Goal: Task Accomplishment & Management: Complete application form

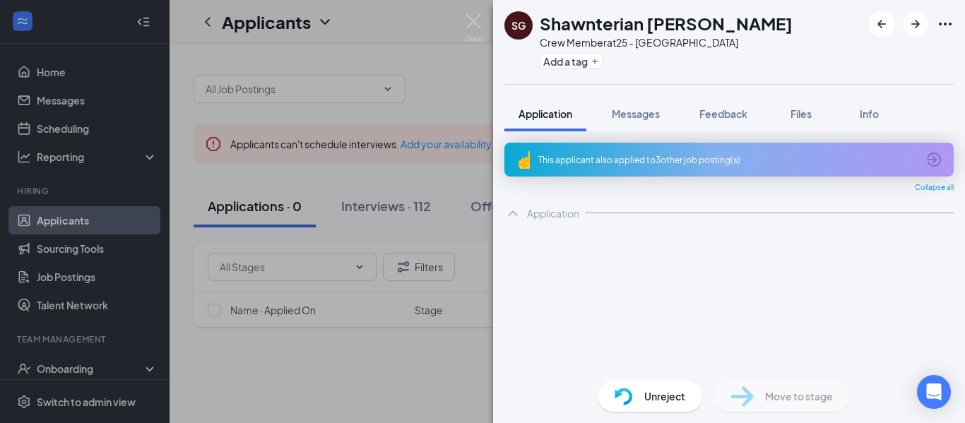
click at [344, 369] on div "SG Shawnterian [PERSON_NAME] Crew Member at 25 - [GEOGRAPHIC_DATA] Add a tag Ap…" at bounding box center [482, 211] width 965 height 423
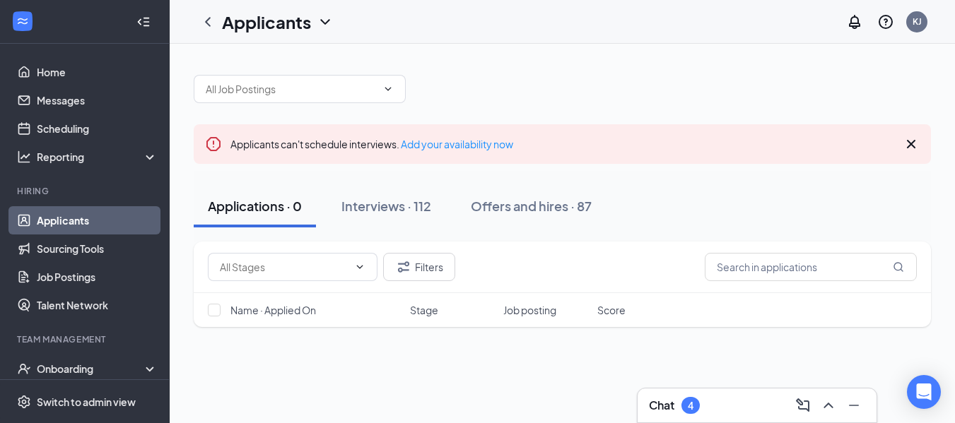
click at [396, 363] on div "Filters Name · Applied On Stage Job posting Score No applicants found in applic…" at bounding box center [562, 403] width 737 height 322
click at [65, 367] on div "Onboarding" at bounding box center [91, 369] width 109 height 14
click at [67, 360] on div "Onboarding" at bounding box center [85, 369] width 170 height 28
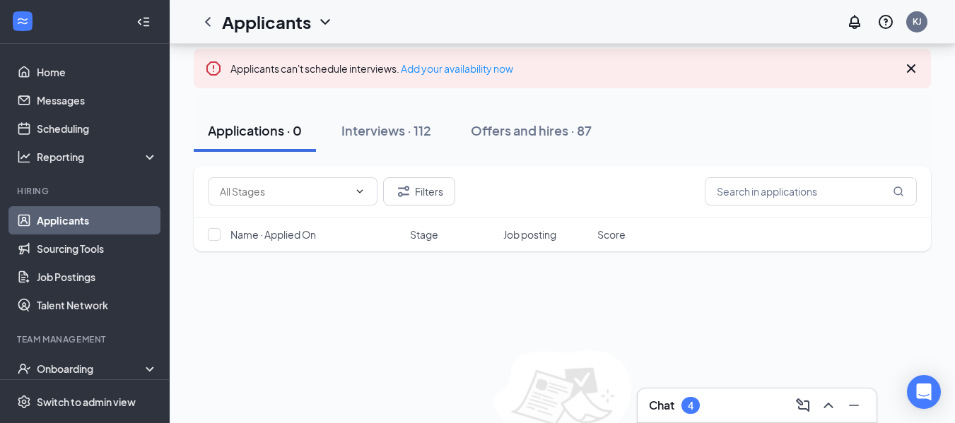
scroll to position [119, 0]
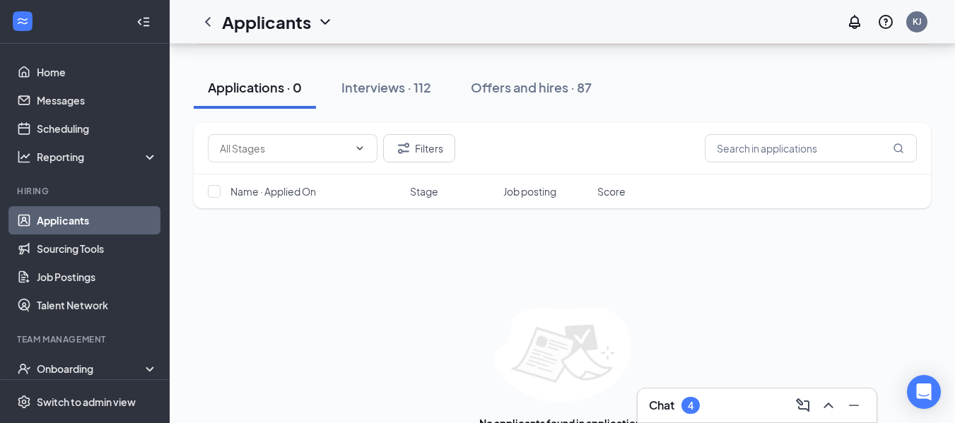
click at [64, 226] on link "Applicants" at bounding box center [97, 220] width 121 height 28
click at [64, 367] on div "Onboarding" at bounding box center [91, 369] width 109 height 14
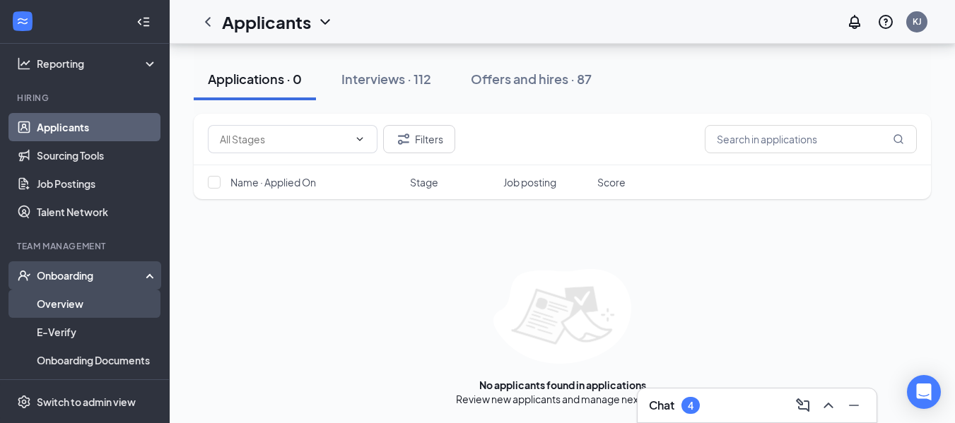
scroll to position [96, 0]
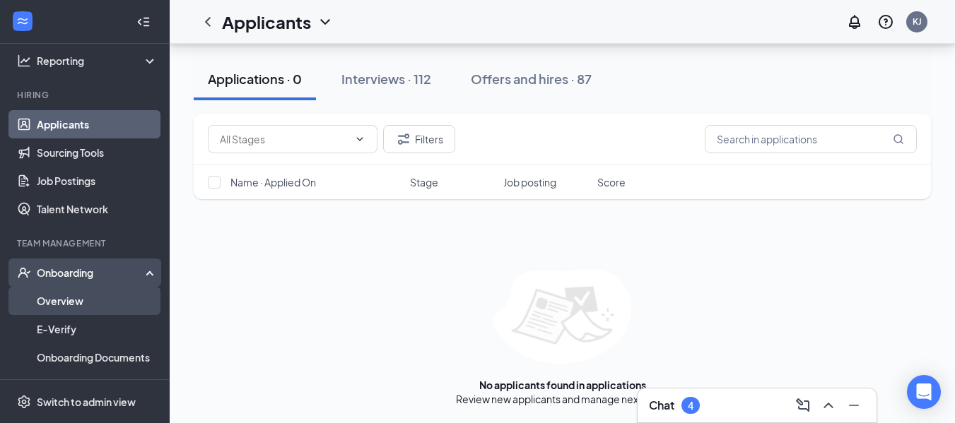
click at [57, 305] on link "Overview" at bounding box center [97, 301] width 121 height 28
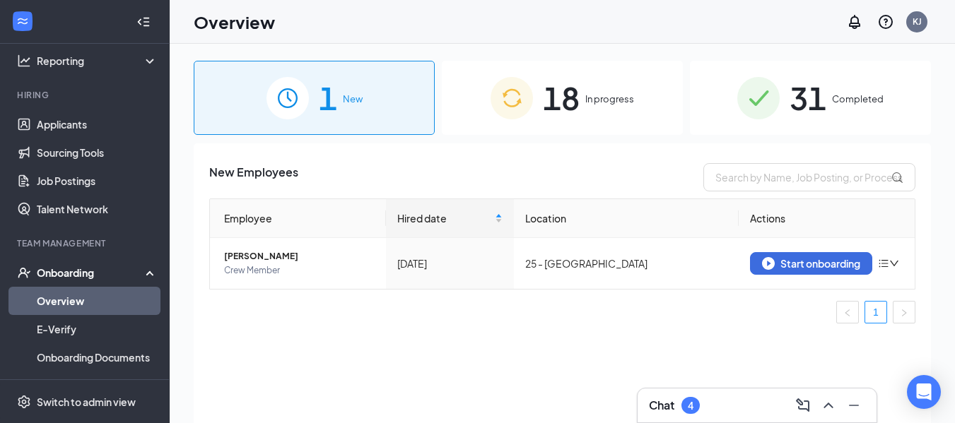
click at [581, 86] on div "18 In progress" at bounding box center [562, 98] width 241 height 74
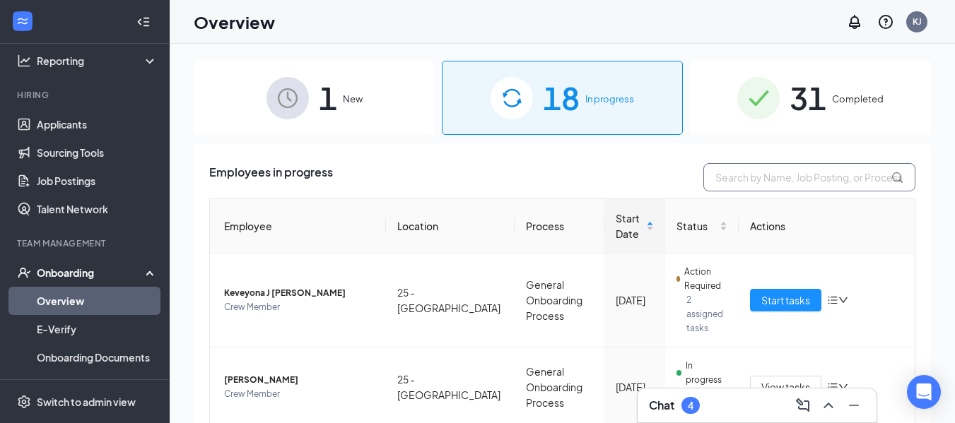
click at [753, 180] on input "text" at bounding box center [809, 177] width 212 height 28
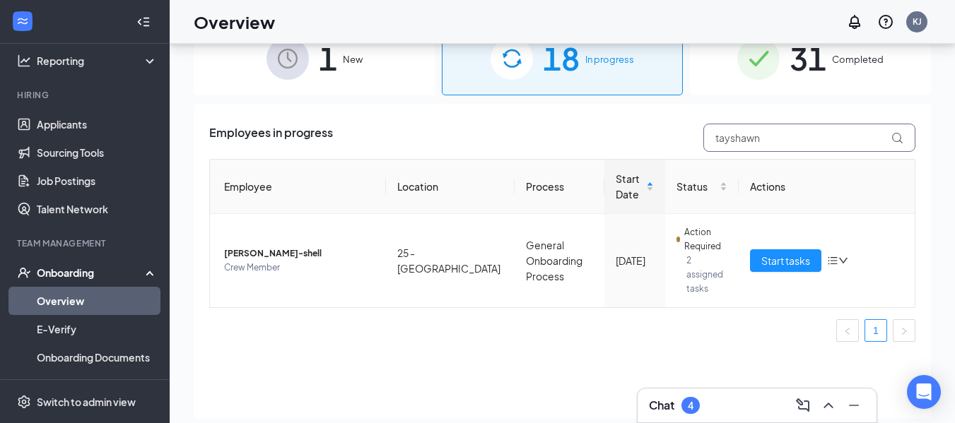
scroll to position [40, 0]
type input "tayshawn"
click at [766, 257] on span "Start tasks" at bounding box center [785, 260] width 49 height 16
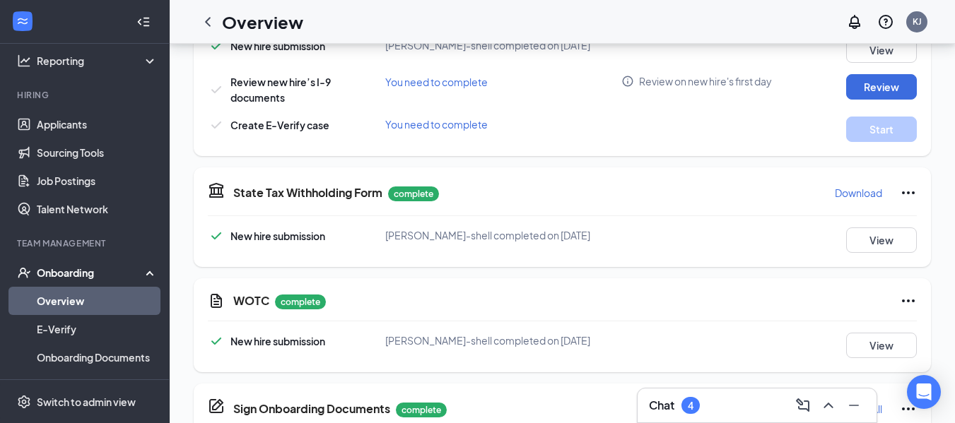
scroll to position [403, 0]
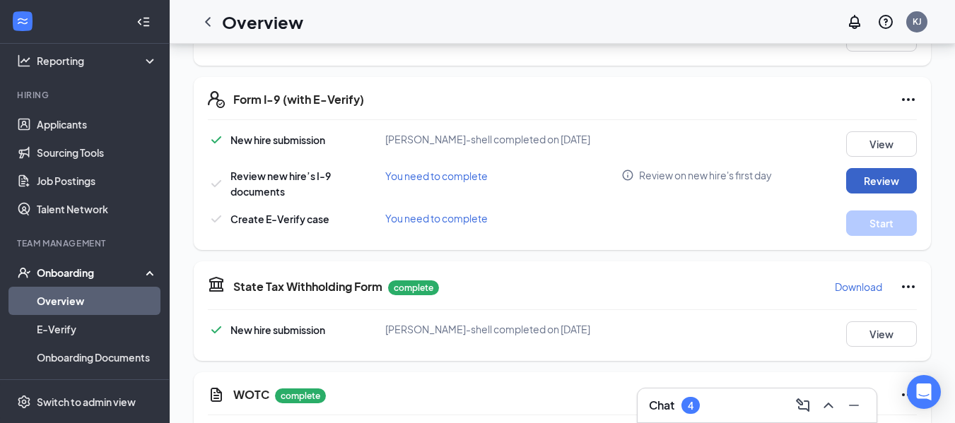
click at [864, 182] on button "Review" at bounding box center [881, 180] width 71 height 25
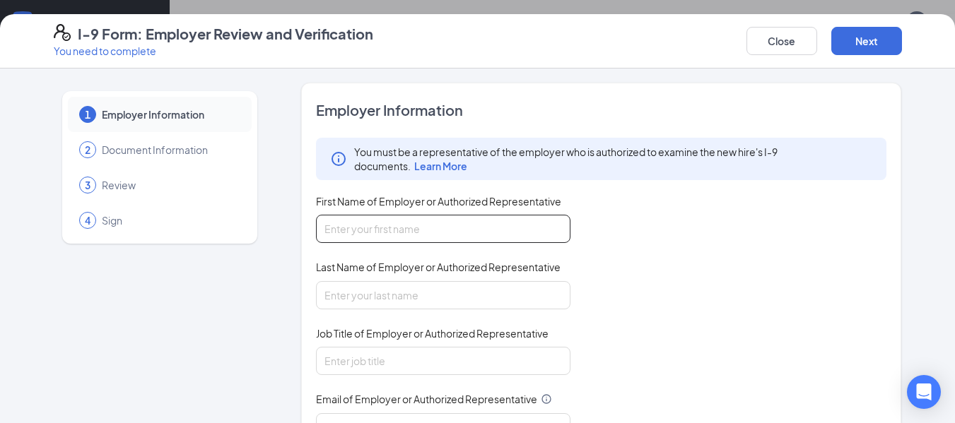
click at [384, 233] on input "First Name of Employer or Authorized Representative" at bounding box center [443, 229] width 254 height 28
type input "Keliyah"
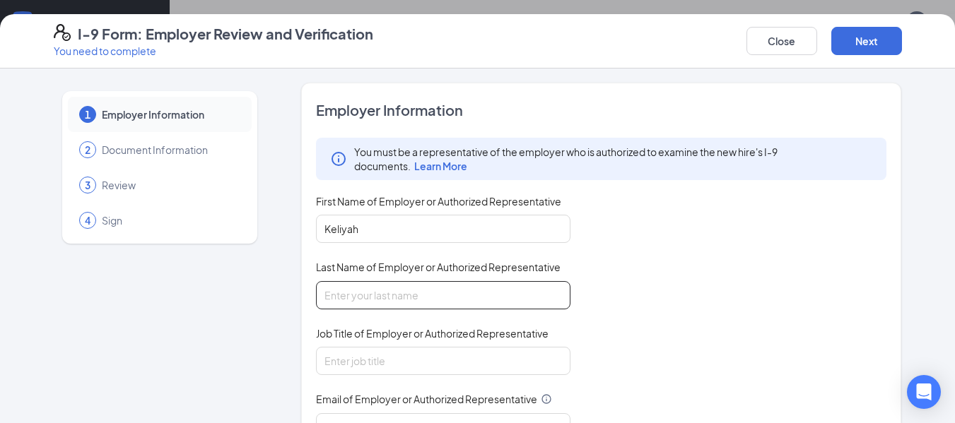
type input "[PERSON_NAME]"
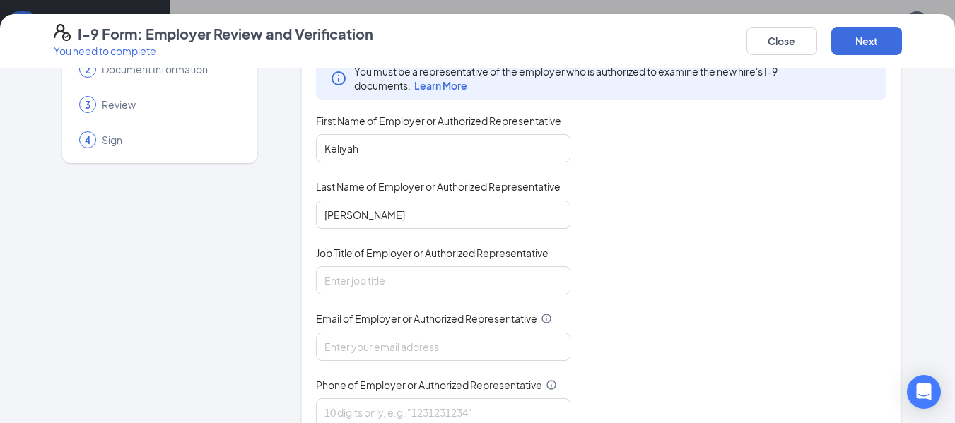
scroll to position [95, 0]
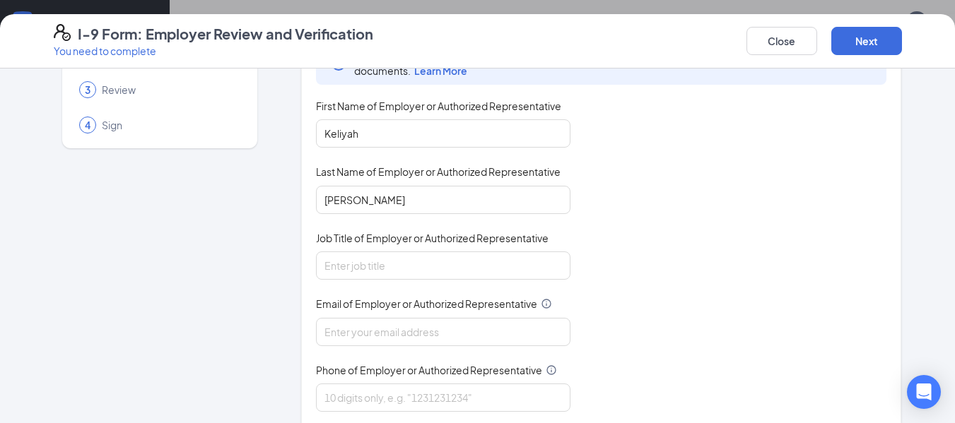
click at [338, 285] on div "You must be a representative of the employer who is authorized to examine the n…" at bounding box center [601, 227] width 571 height 370
click at [336, 270] on input "Job Title of Employer or Authorized Representative" at bounding box center [443, 266] width 254 height 28
type input "general manager"
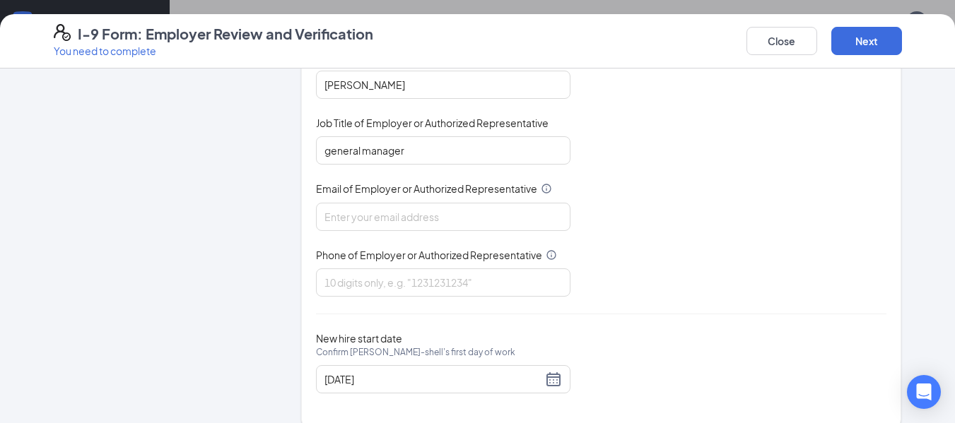
scroll to position [207, 0]
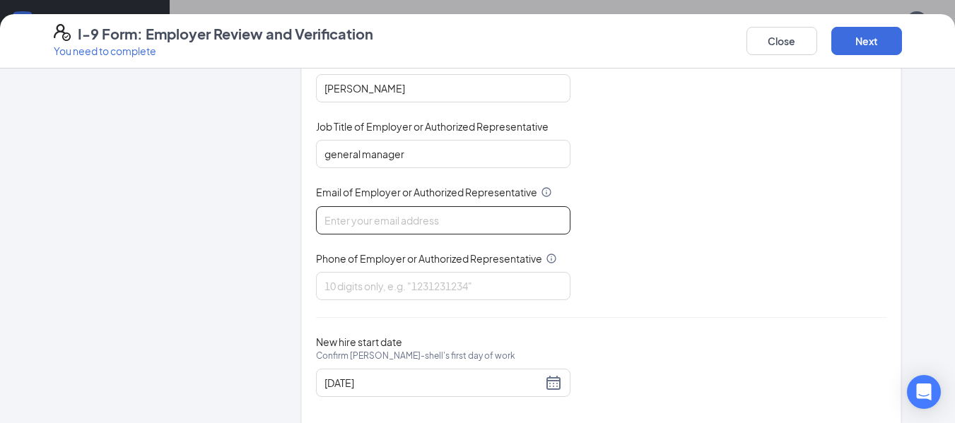
click at [368, 212] on input "Email of Employer or Authorized Representative" at bounding box center [443, 220] width 254 height 28
type input "[EMAIL_ADDRESS][DOMAIN_NAME]"
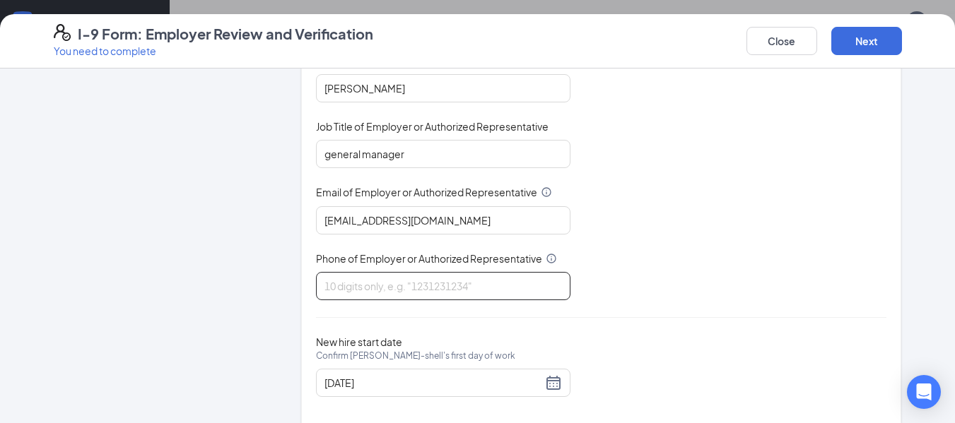
click at [367, 283] on input "Phone of Employer or Authorized Representative" at bounding box center [443, 286] width 254 height 28
type input "4789874632"
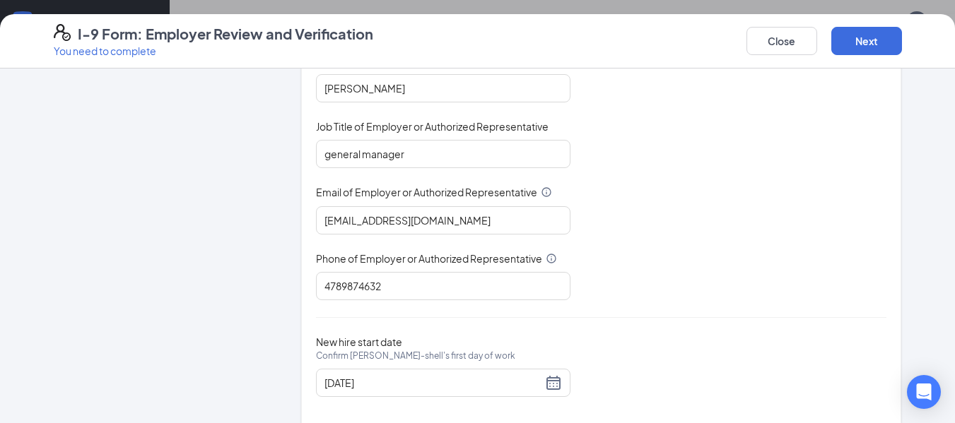
scroll to position [230, 0]
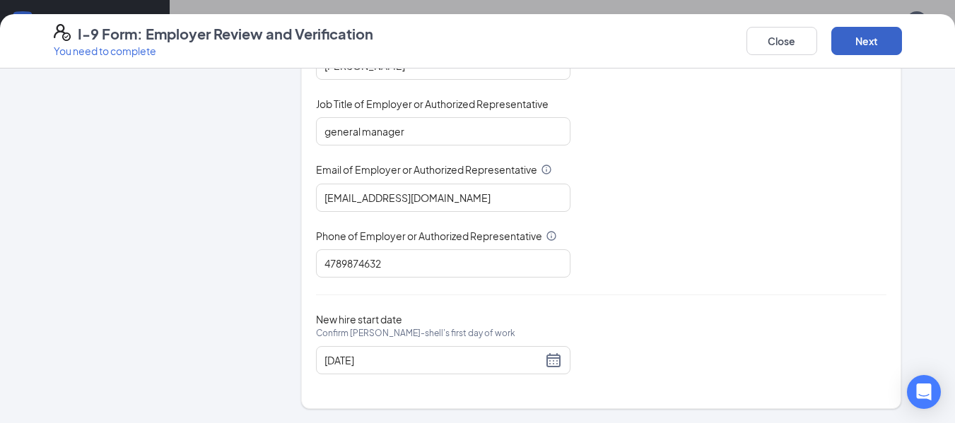
click at [851, 28] on button "Next" at bounding box center [866, 41] width 71 height 28
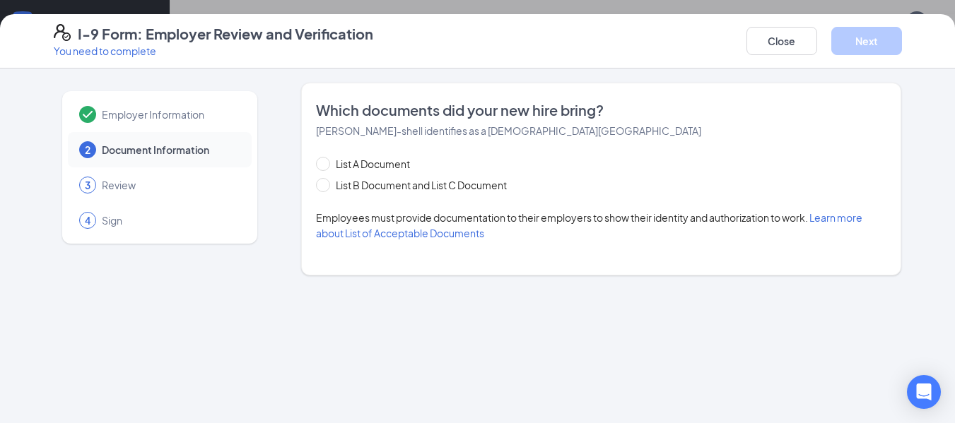
scroll to position [0, 0]
click at [322, 186] on input "List B Document and List C Document" at bounding box center [321, 183] width 10 height 10
radio input "true"
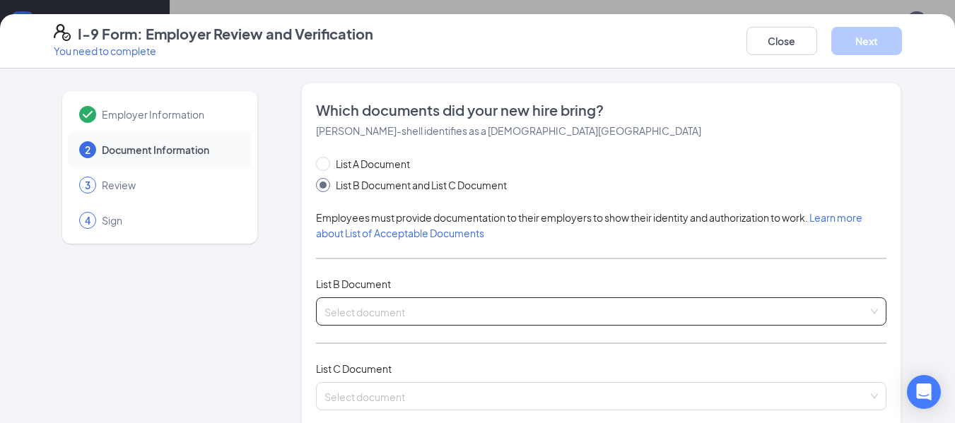
click at [408, 300] on input "search" at bounding box center [596, 308] width 544 height 21
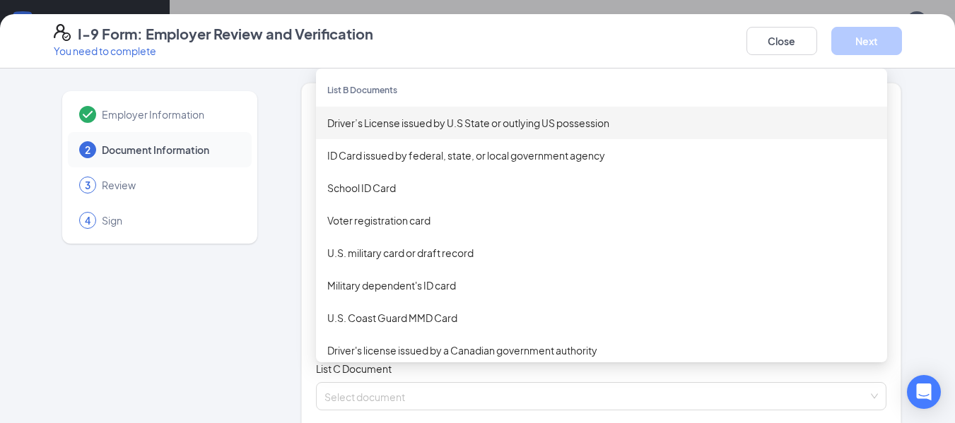
click at [399, 120] on div "Driver’s License issued by U.S State or outlying US possession" at bounding box center [601, 123] width 548 height 16
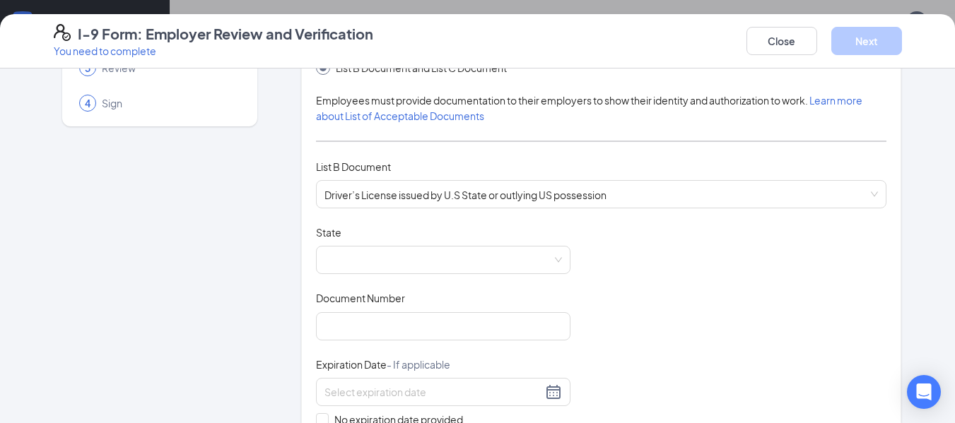
scroll to position [128, 0]
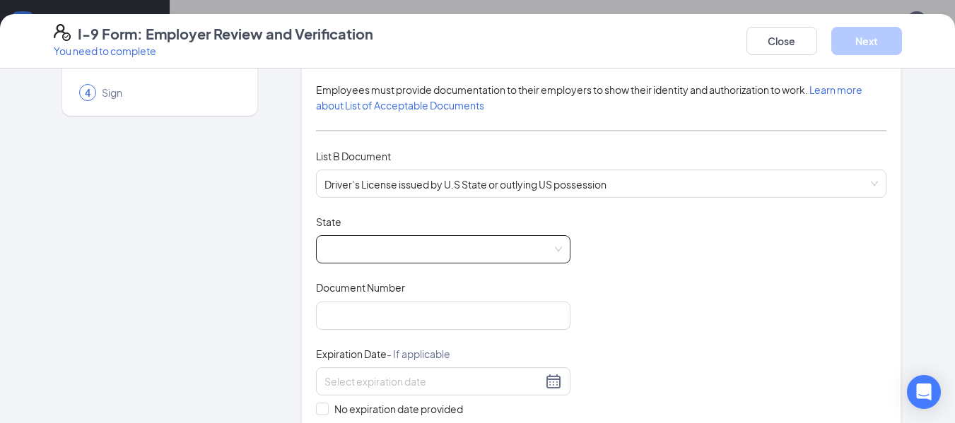
click at [375, 256] on span at bounding box center [442, 249] width 237 height 27
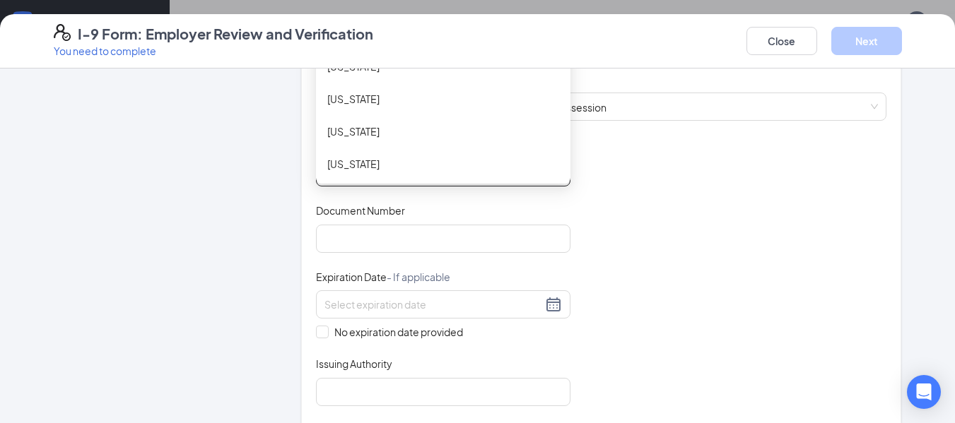
scroll to position [208, 0]
click at [408, 165] on div "[US_STATE]" at bounding box center [443, 163] width 232 height 16
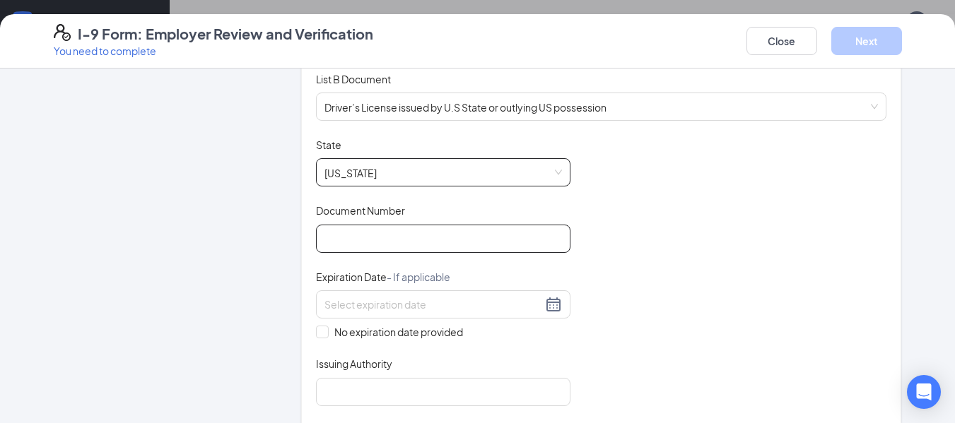
click at [326, 241] on input "Document Number" at bounding box center [443, 239] width 254 height 28
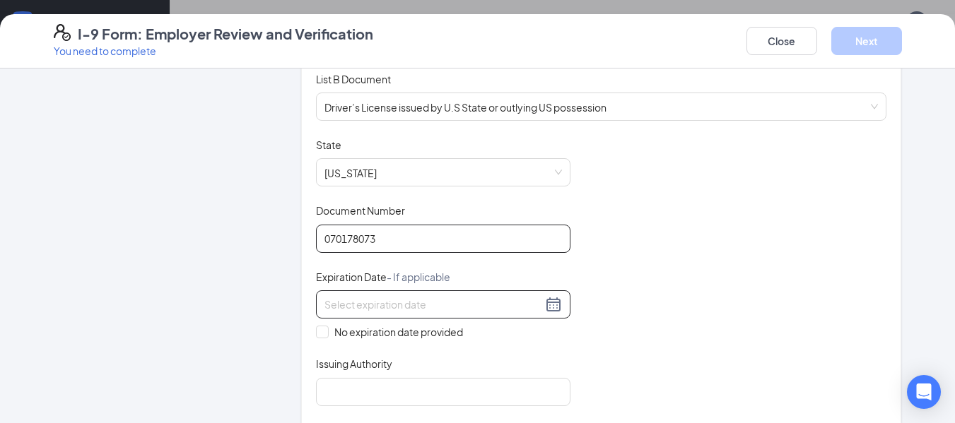
type input "070178073"
click at [326, 297] on input at bounding box center [433, 305] width 218 height 16
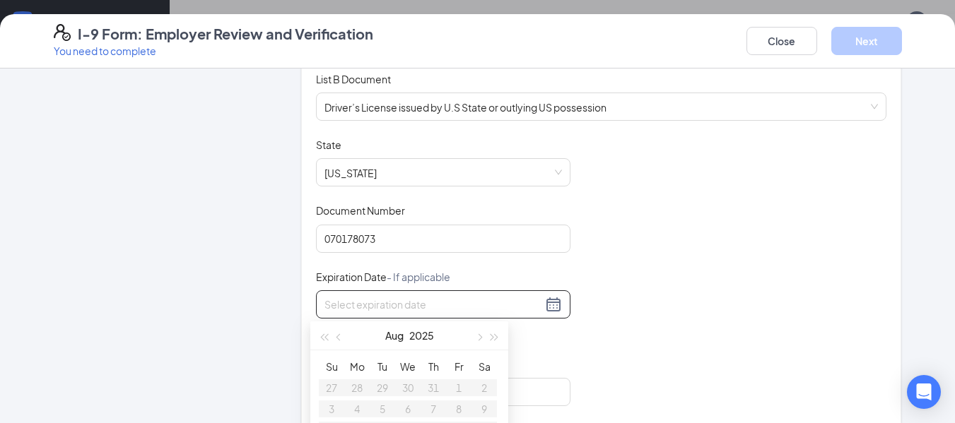
click at [326, 297] on input at bounding box center [433, 305] width 218 height 16
click at [363, 307] on input "04/06/" at bounding box center [433, 305] width 218 height 16
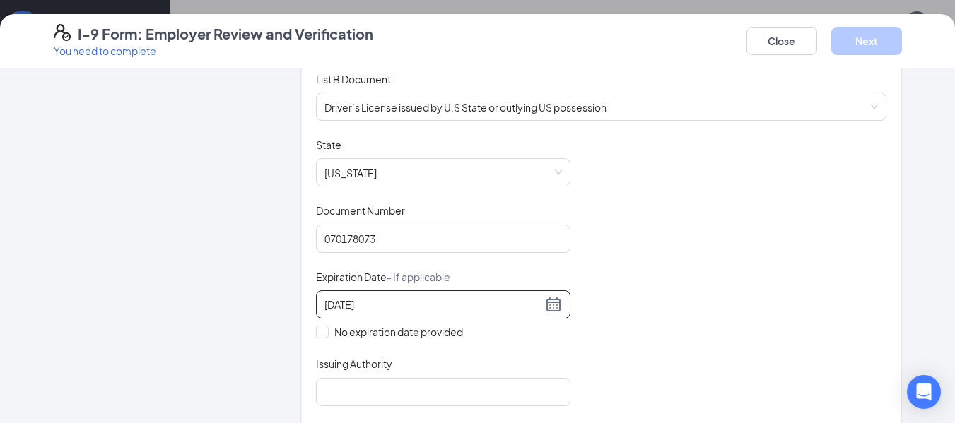
type input "[DATE]"
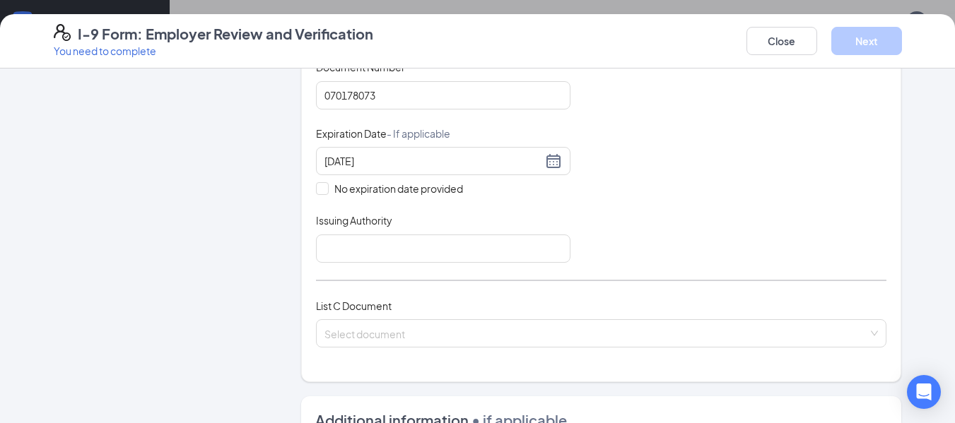
scroll to position [358, 0]
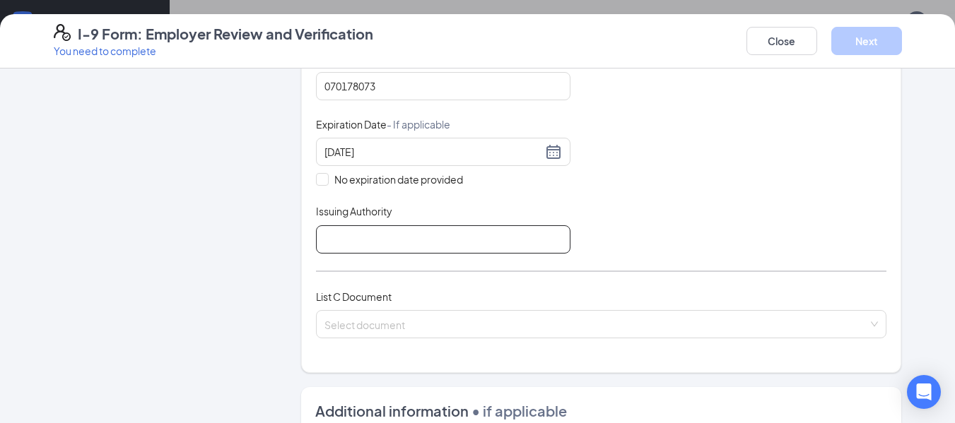
click at [465, 252] on input "Issuing Authority" at bounding box center [443, 239] width 254 height 28
type input "GA"
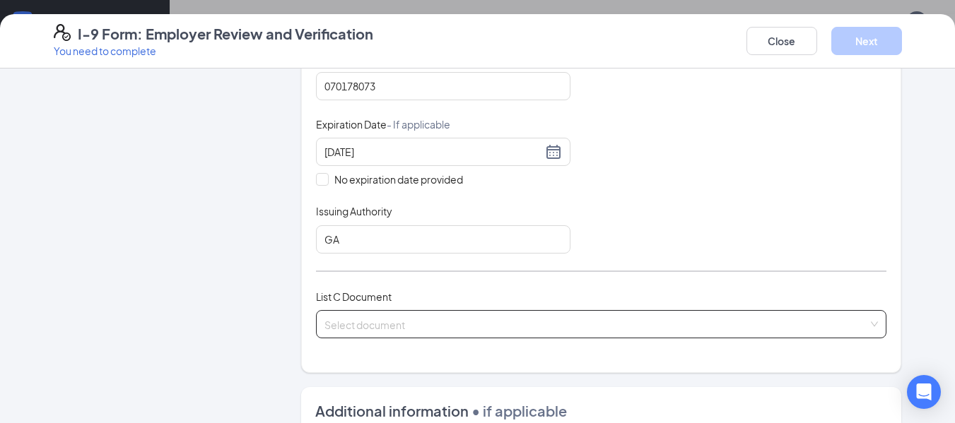
click at [393, 331] on input "search" at bounding box center [596, 321] width 544 height 21
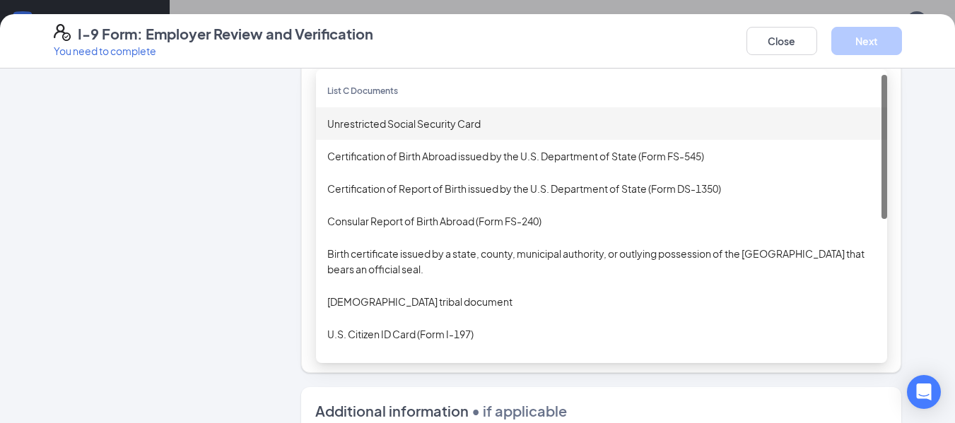
click at [346, 131] on div "Unrestricted Social Security Card" at bounding box center [601, 124] width 548 height 16
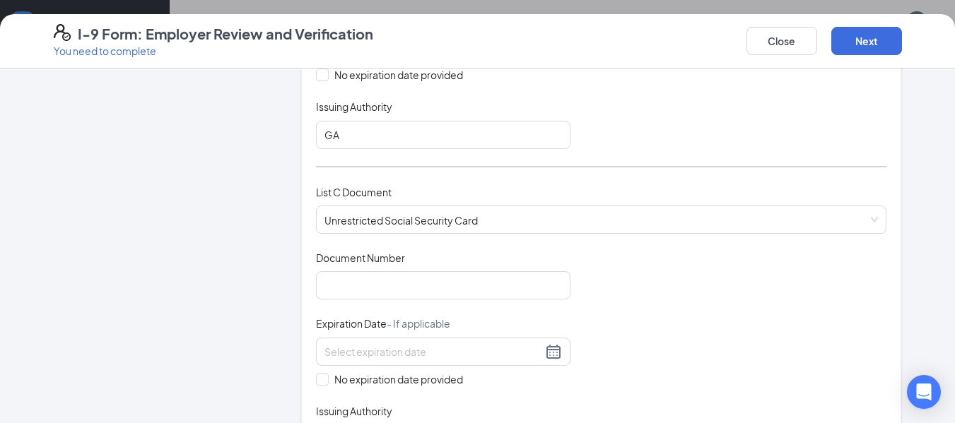
scroll to position [470, 0]
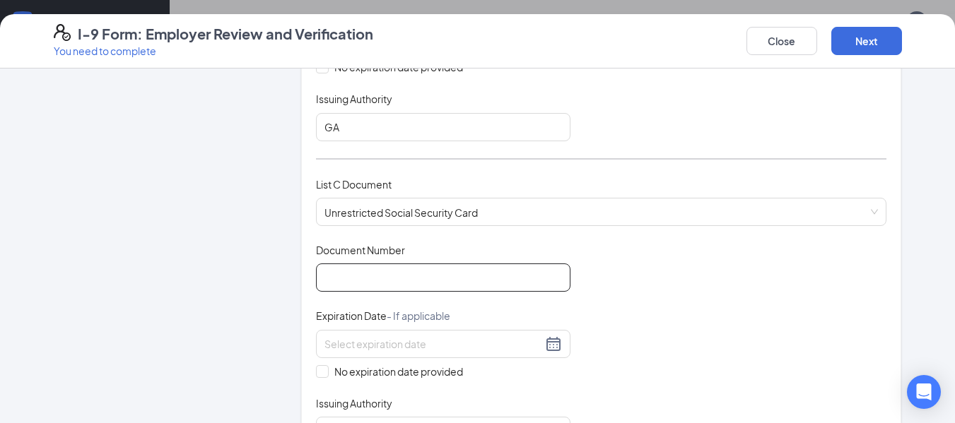
click at [408, 267] on input "Document Number" at bounding box center [443, 278] width 254 height 28
type input "489231054"
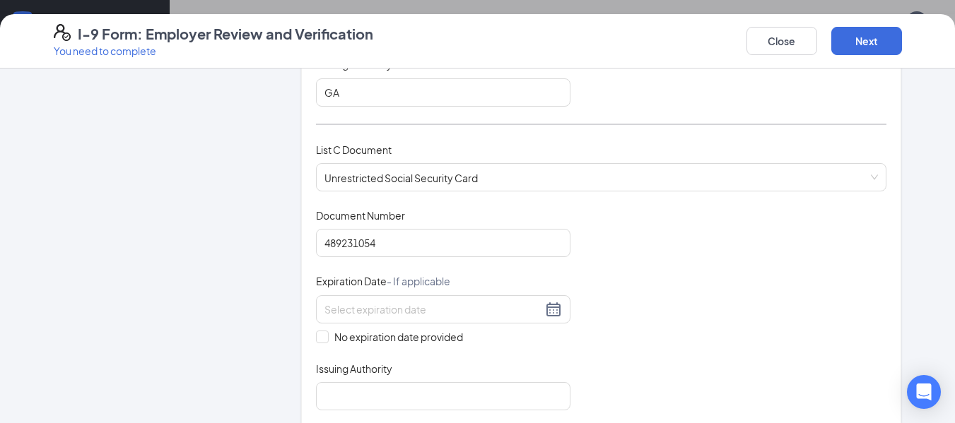
scroll to position [500, 0]
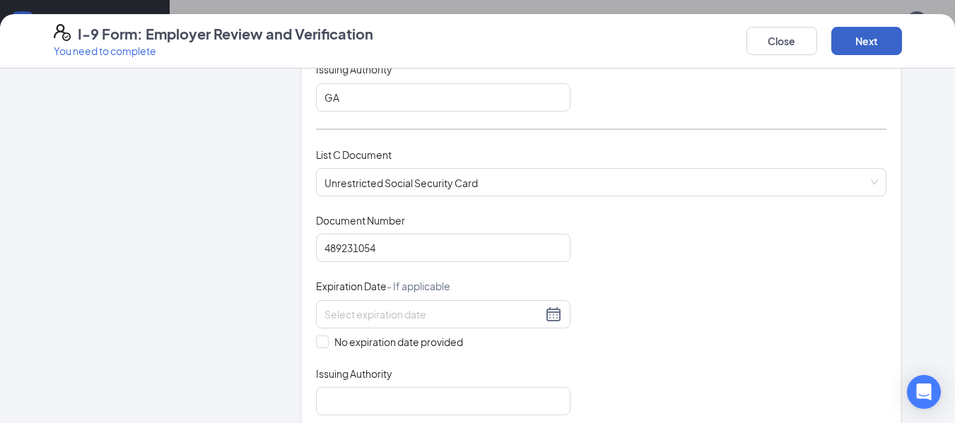
click at [856, 36] on button "Next" at bounding box center [866, 41] width 71 height 28
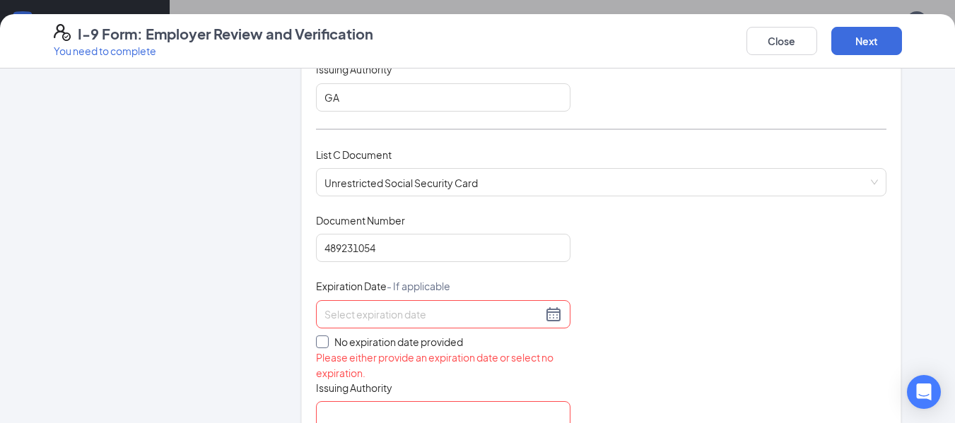
click at [329, 341] on span "No expiration date provided" at bounding box center [399, 342] width 140 height 16
click at [324, 341] on input "No expiration date provided" at bounding box center [321, 341] width 10 height 10
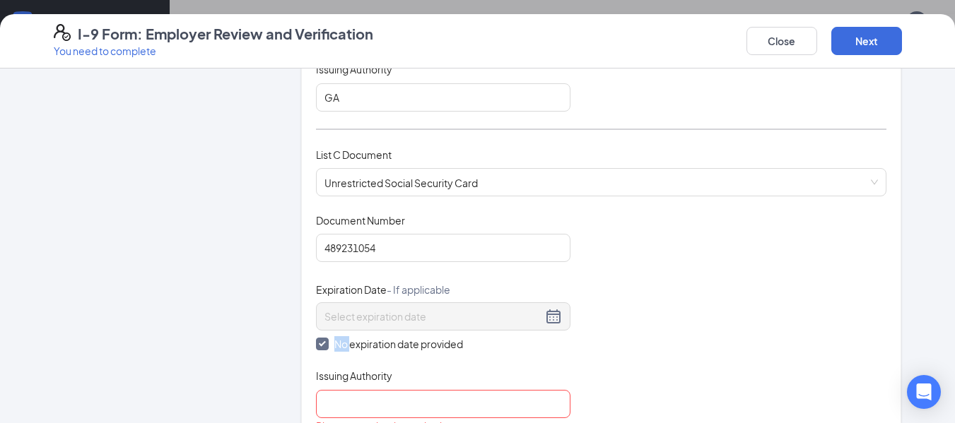
click at [324, 341] on label "No expiration date provided" at bounding box center [443, 344] width 254 height 16
click at [324, 341] on input "No expiration date provided" at bounding box center [321, 343] width 10 height 10
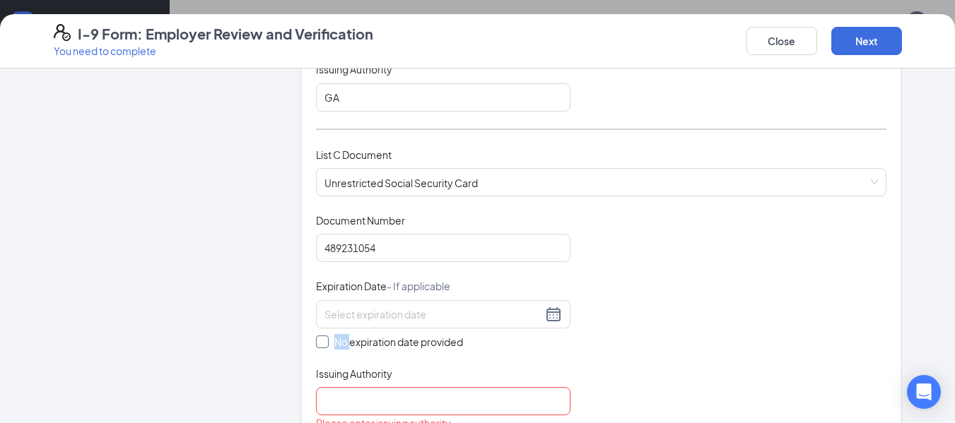
click at [341, 346] on span "No expiration date provided" at bounding box center [399, 342] width 140 height 16
click at [326, 346] on input "No expiration date provided" at bounding box center [321, 341] width 10 height 10
checkbox input "true"
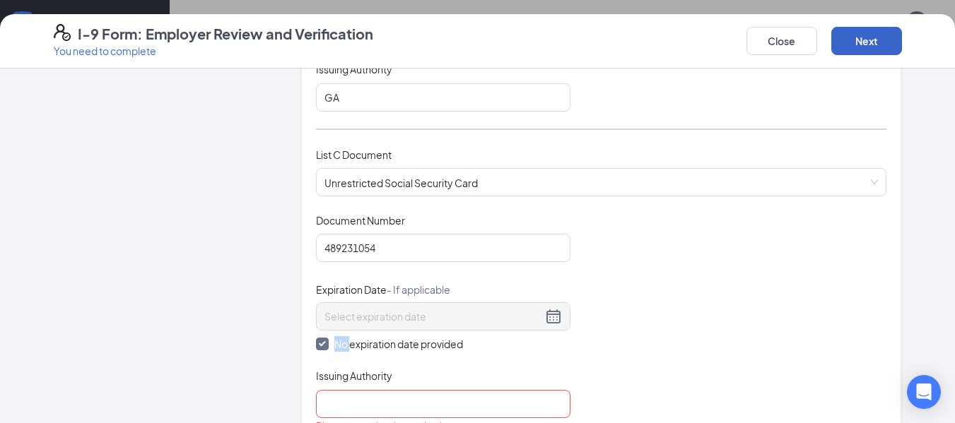
click at [859, 45] on button "Next" at bounding box center [866, 41] width 71 height 28
click at [775, 293] on div "Document Title Unrestricted Social Security Card Document Number 489231054 Expi…" at bounding box center [601, 324] width 571 height 222
click at [868, 35] on button "Next" at bounding box center [866, 41] width 71 height 28
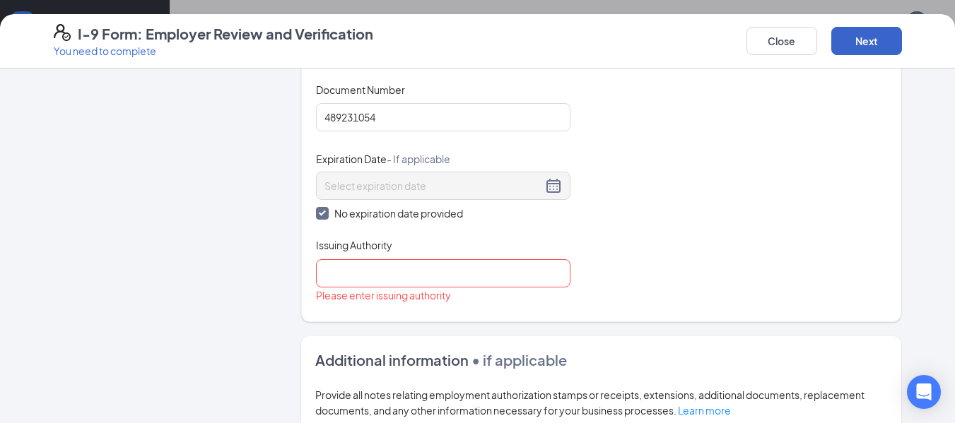
scroll to position [631, 0]
click at [462, 277] on input "Issuing Authority" at bounding box center [443, 273] width 254 height 28
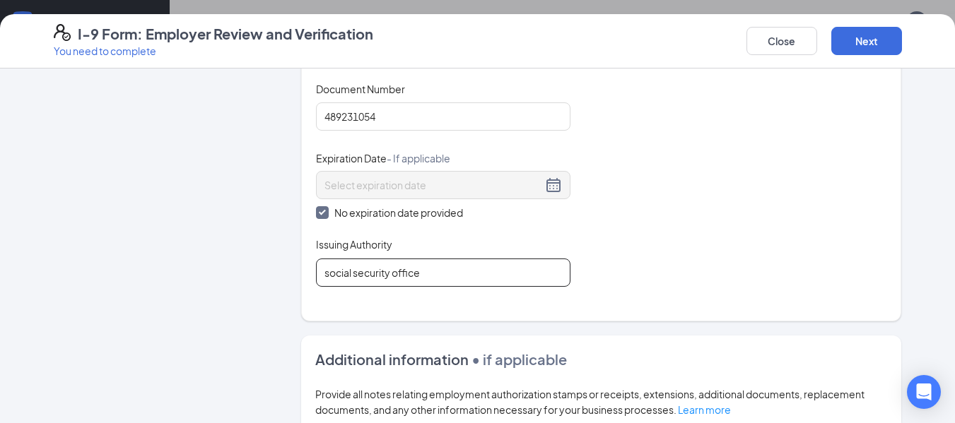
click at [458, 275] on input "social security office" at bounding box center [443, 273] width 254 height 28
type input "social security administration"
click at [868, 34] on button "Next" at bounding box center [866, 41] width 71 height 28
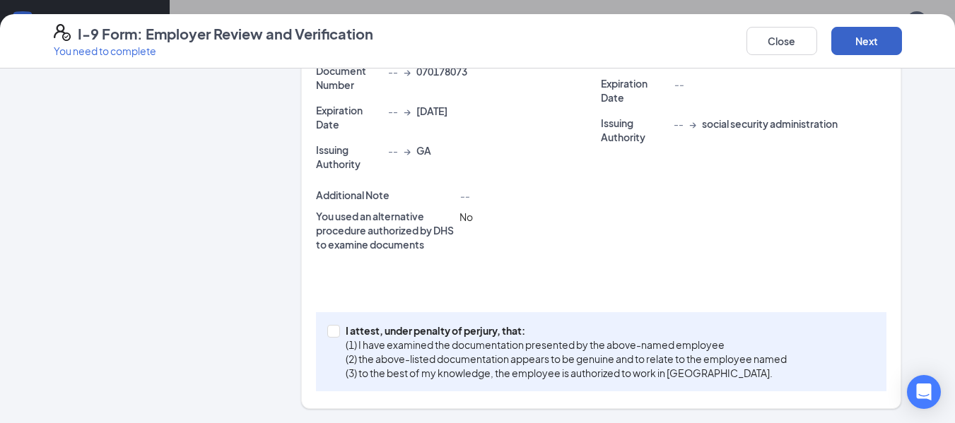
scroll to position [457, 0]
click at [327, 328] on input "I attest, under penalty of [PERSON_NAME], that: (1) I have examined the documen…" at bounding box center [332, 330] width 10 height 10
checkbox input "true"
click at [871, 47] on button "Next" at bounding box center [866, 41] width 71 height 28
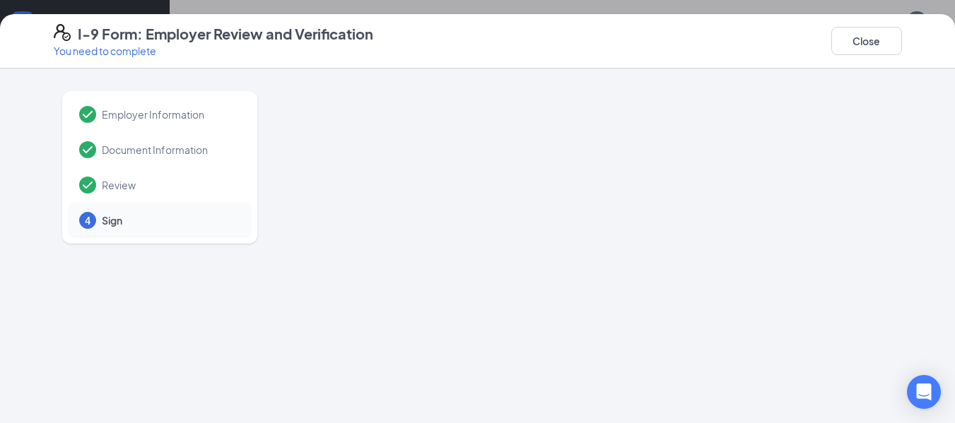
click at [464, 179] on div at bounding box center [601, 365] width 601 height 565
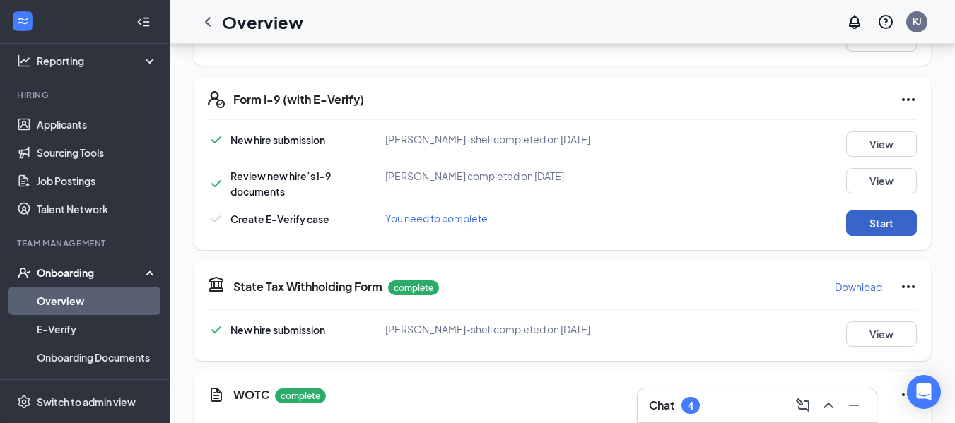
click at [890, 229] on button "Start" at bounding box center [881, 223] width 71 height 25
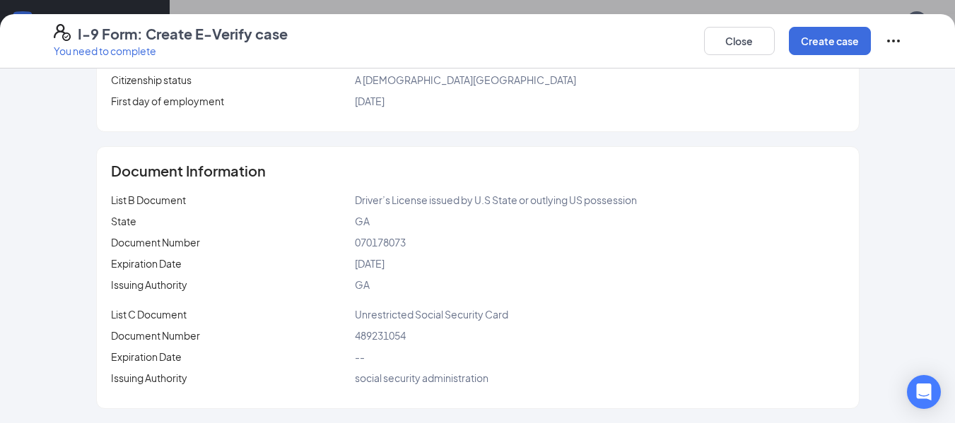
scroll to position [542, 0]
click at [830, 41] on button "Create case" at bounding box center [830, 41] width 82 height 28
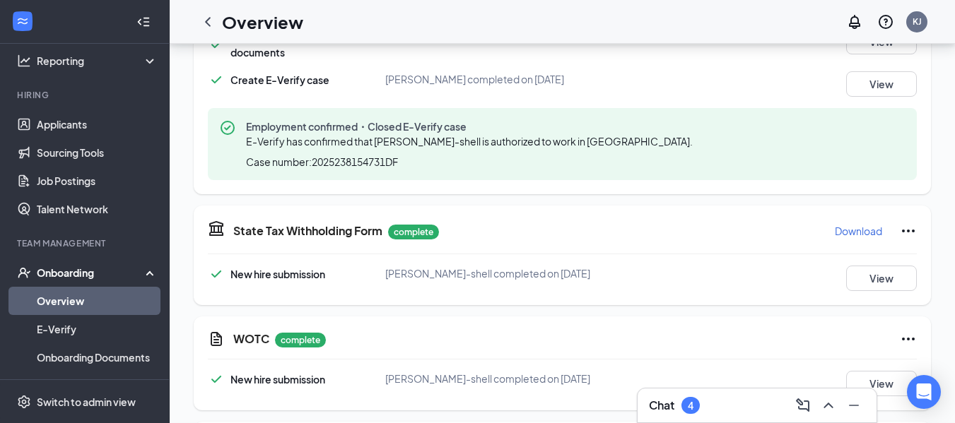
scroll to position [449, 0]
